Goal: Transaction & Acquisition: Purchase product/service

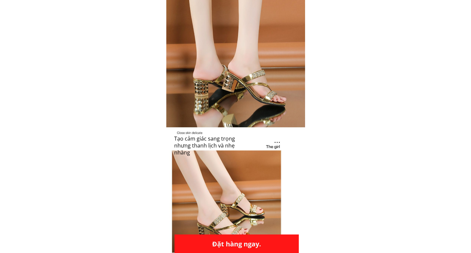
scroll to position [1477, 0]
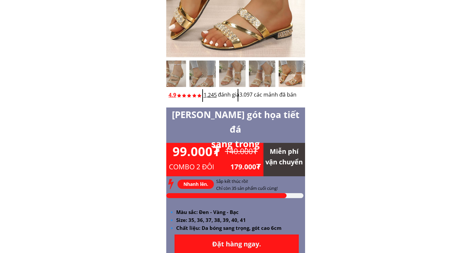
scroll to position [230, 0]
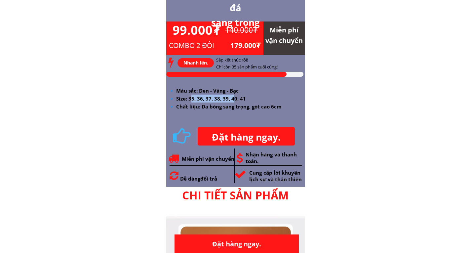
drag, startPoint x: 191, startPoint y: 100, endPoint x: 242, endPoint y: 101, distance: 50.6
click at [236, 98] on font "🔹 Size: 35, 36, 37, 38, 39, 40, 41" at bounding box center [207, 98] width 77 height 7
click at [242, 101] on font "🔹 Size: 35, 36, 37, 38, 39, 40, 41" at bounding box center [207, 98] width 77 height 7
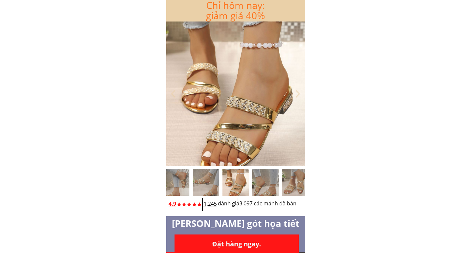
scroll to position [121, 0]
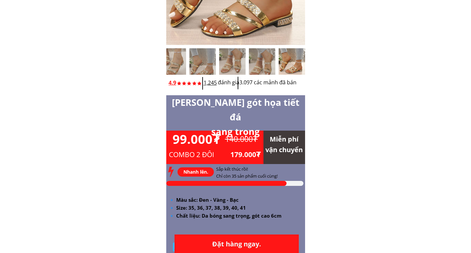
click at [237, 209] on font "🔹 Size: 35, 36, 37, 38, 39, 40, 41" at bounding box center [207, 207] width 77 height 7
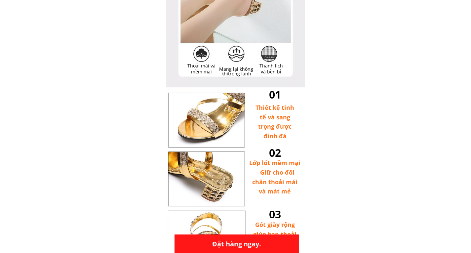
scroll to position [485, 0]
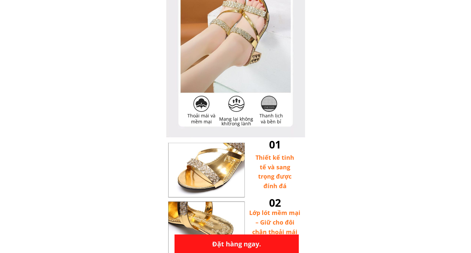
click at [192, 153] on div at bounding box center [206, 201] width 80 height 120
click at [198, 189] on div at bounding box center [206, 201] width 80 height 120
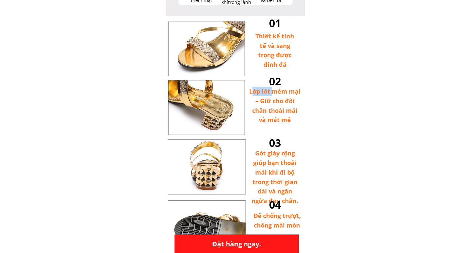
drag, startPoint x: 262, startPoint y: 89, endPoint x: 277, endPoint y: 99, distance: 17.6
click at [275, 97] on font "Lớp lót mềm mại – Giữ cho đôi chân thoải mái và mát mẻ" at bounding box center [274, 105] width 51 height 36
click at [280, 112] on font "Lớp lót mềm mại – Giữ cho đôi chân thoải mái và mát mẻ" at bounding box center [274, 105] width 51 height 36
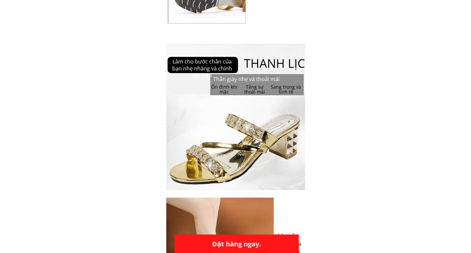
scroll to position [853, 0]
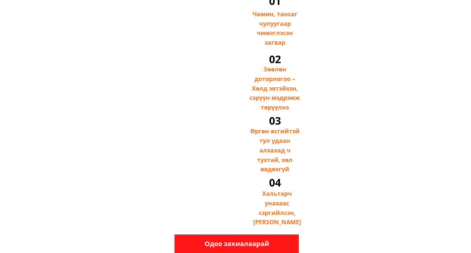
scroll to position [871, 0]
